Goal: Navigation & Orientation: Find specific page/section

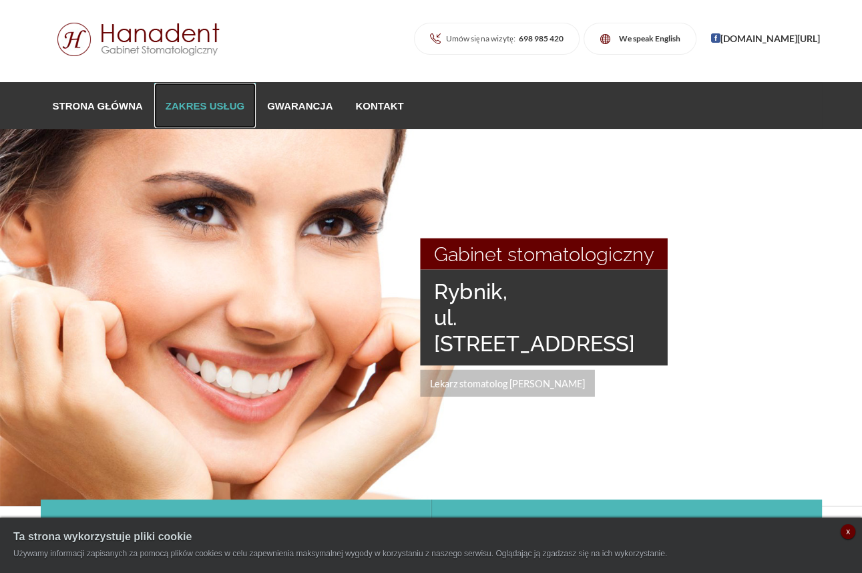
click at [200, 109] on link "Zakres usług" at bounding box center [204, 105] width 101 height 45
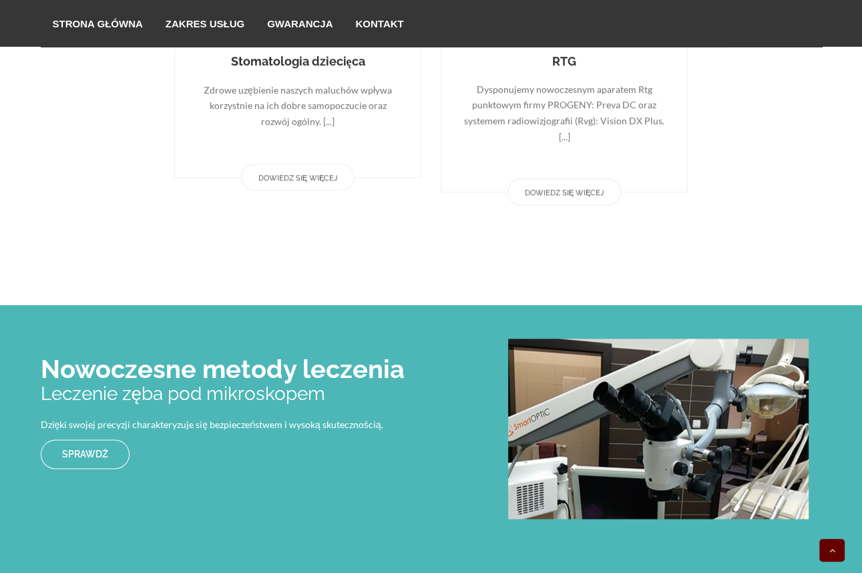
scroll to position [1273, 0]
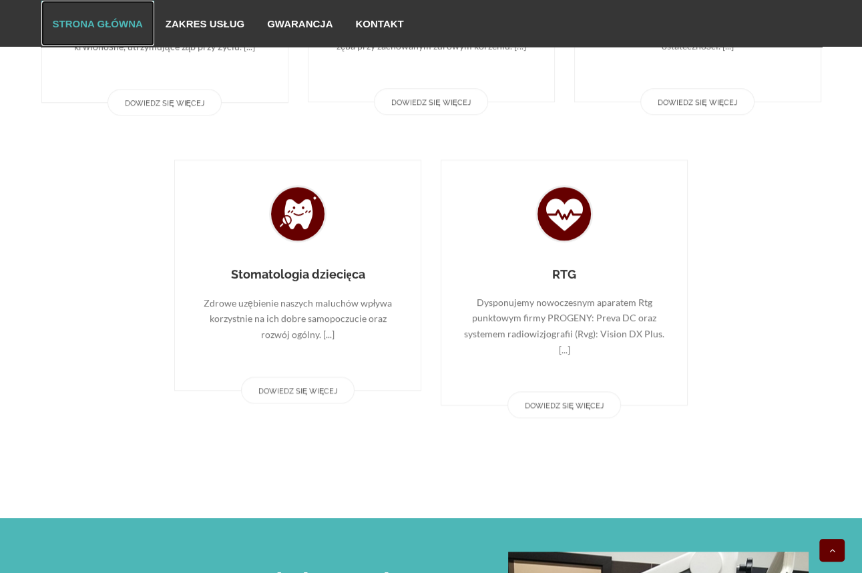
click at [111, 21] on link "Strona główna" at bounding box center [97, 23] width 113 height 45
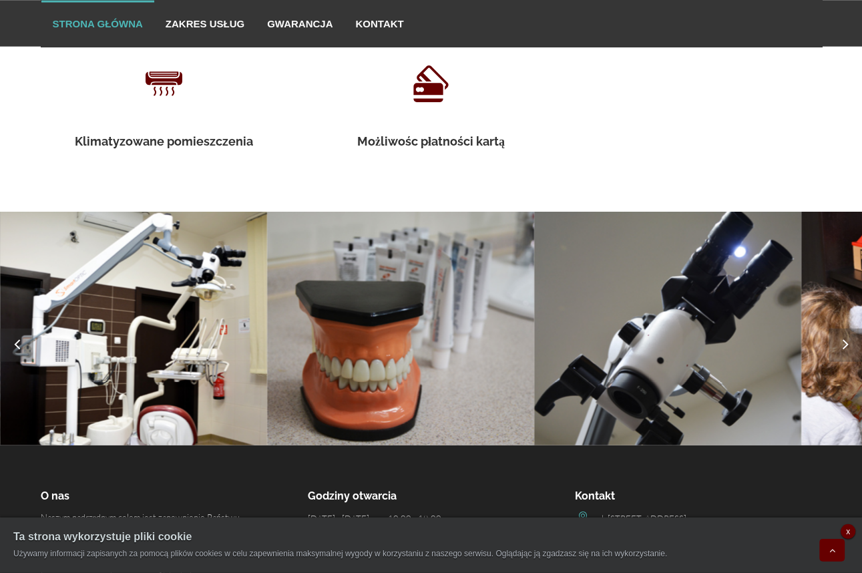
scroll to position [2270, 0]
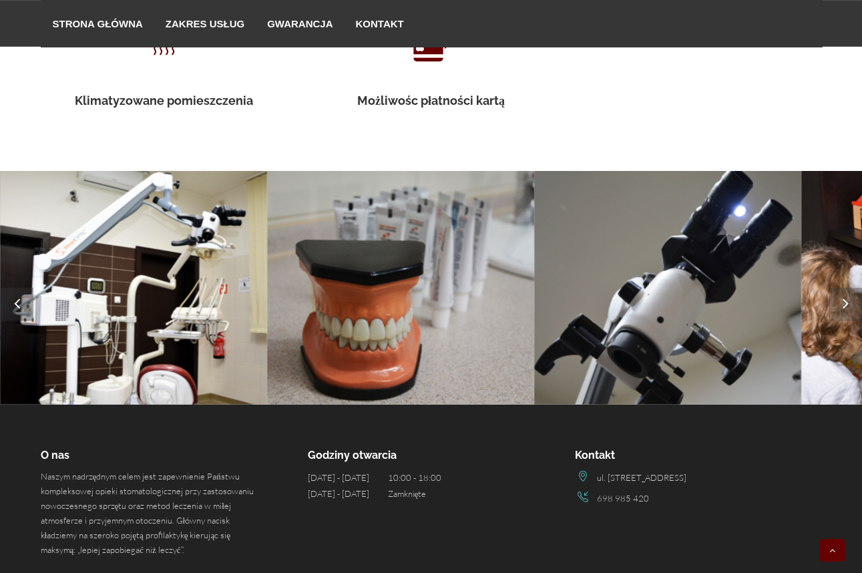
scroll to position [2339, 0]
